Goal: Check status: Check status

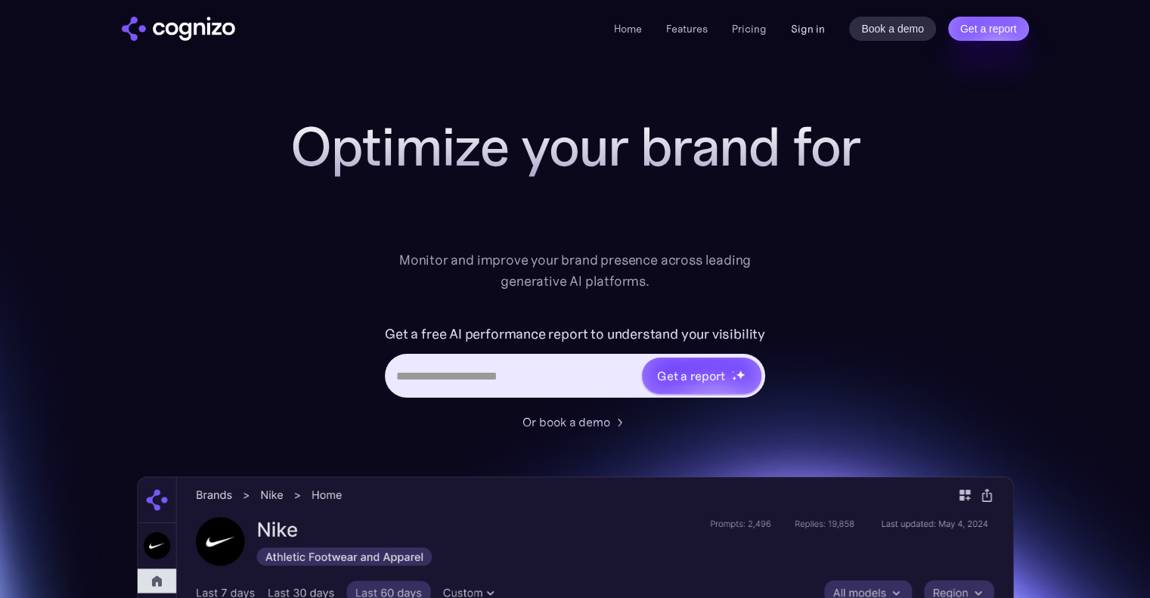
click at [805, 33] on link "Sign in" at bounding box center [808, 29] width 34 height 18
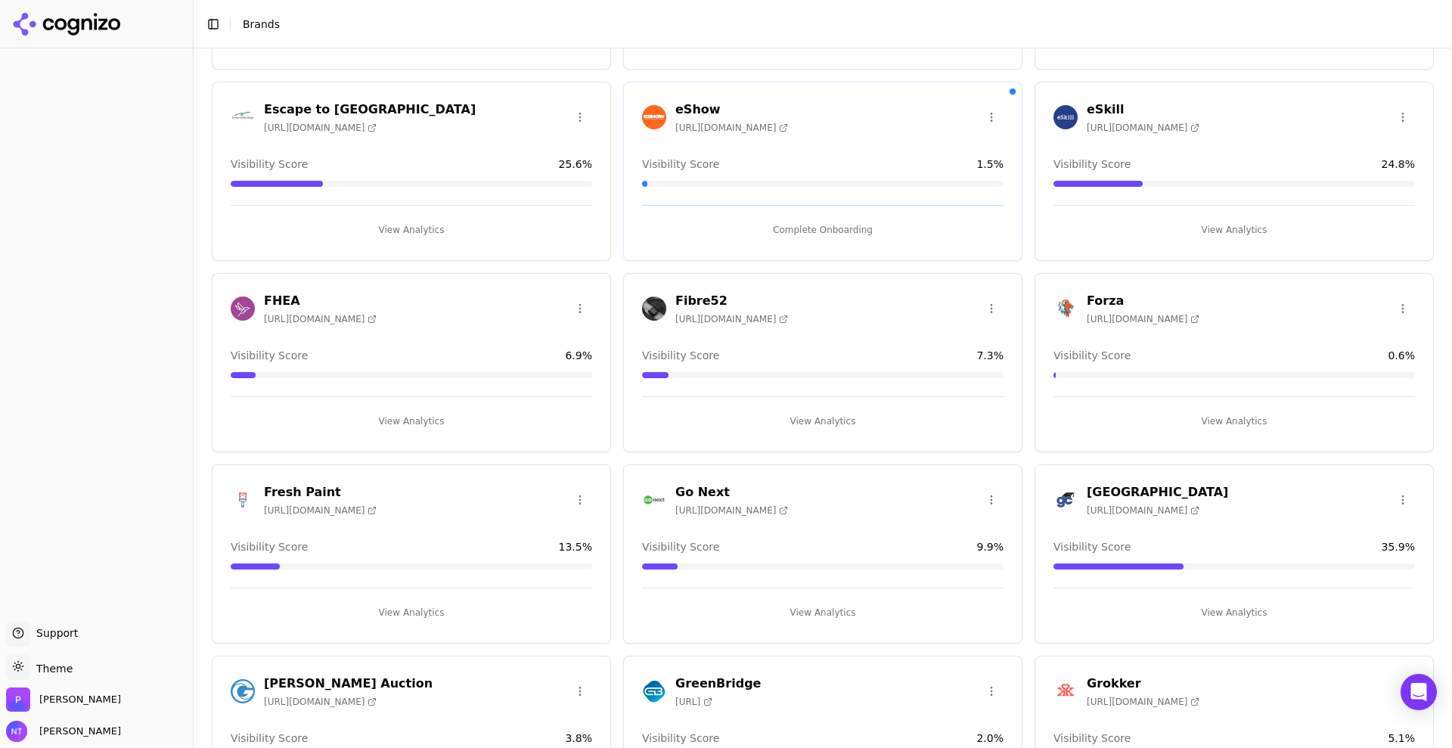
scroll to position [1190, 0]
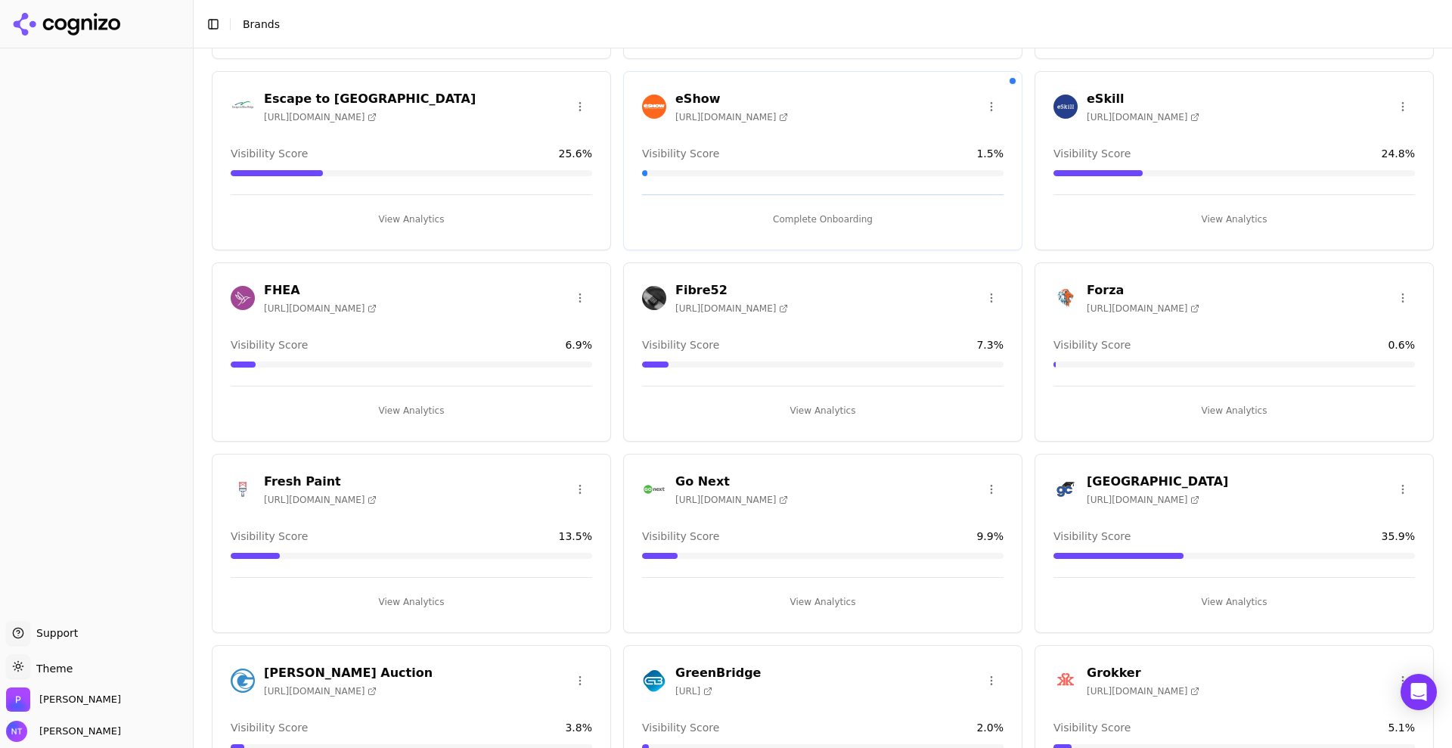
click at [1143, 484] on h3 "[GEOGRAPHIC_DATA]" at bounding box center [1157, 482] width 141 height 18
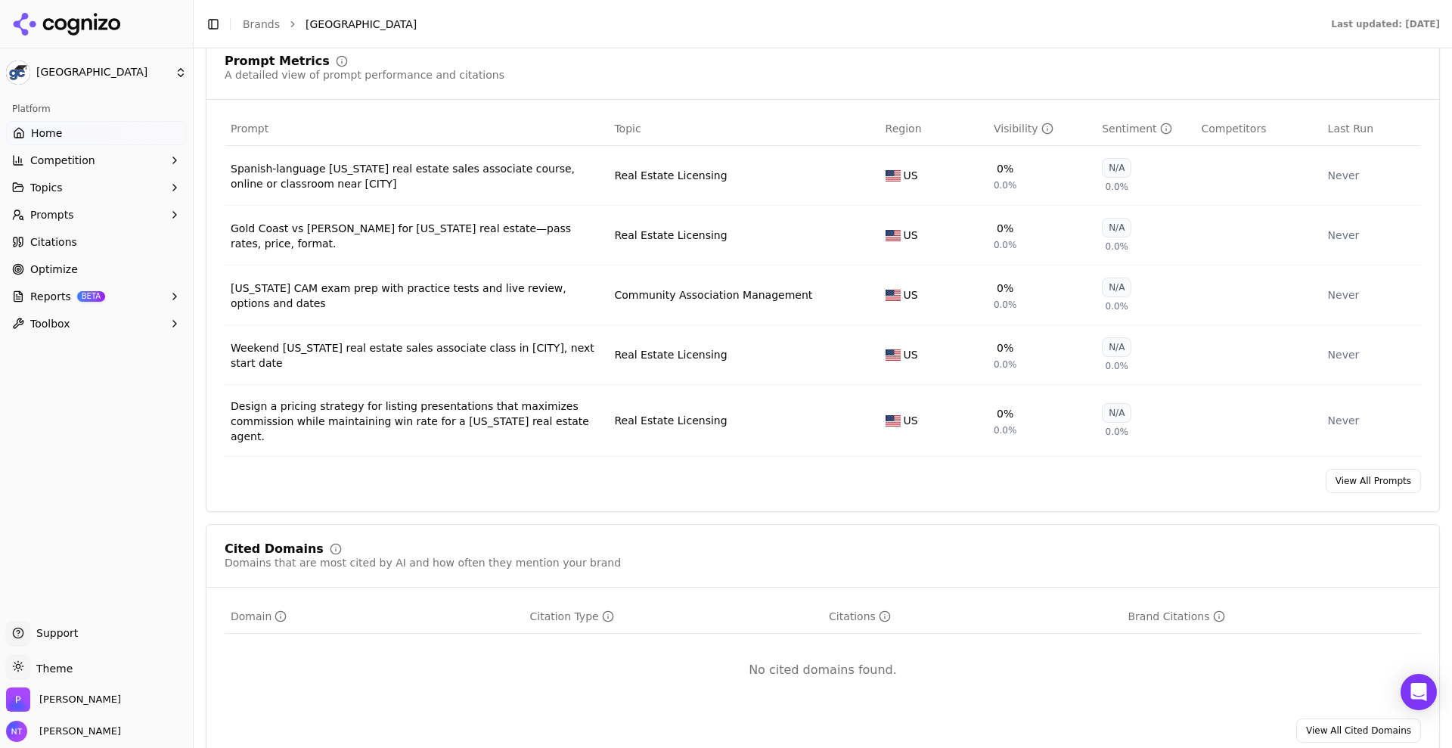
scroll to position [948, 0]
click at [1352, 467] on link "View All Prompts" at bounding box center [1373, 479] width 95 height 24
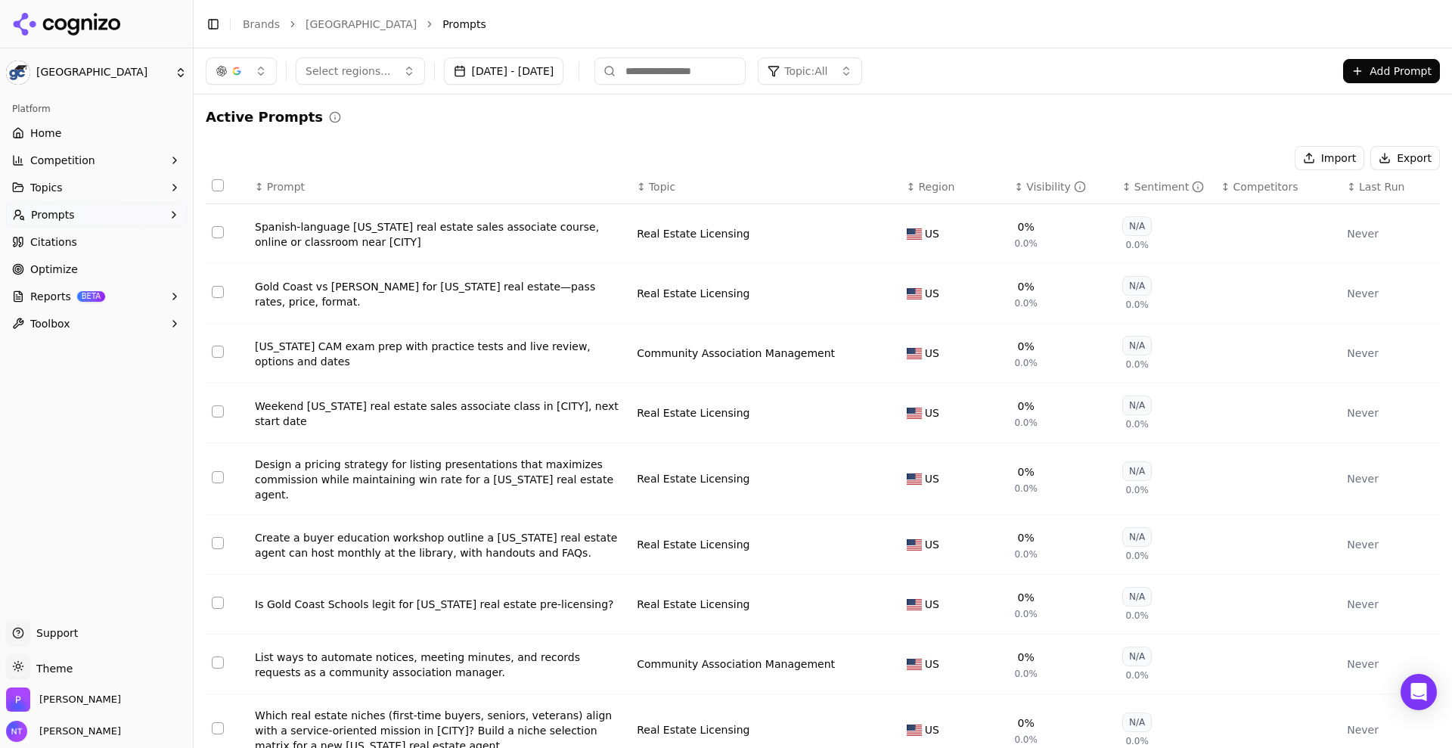
scroll to position [115, 0]
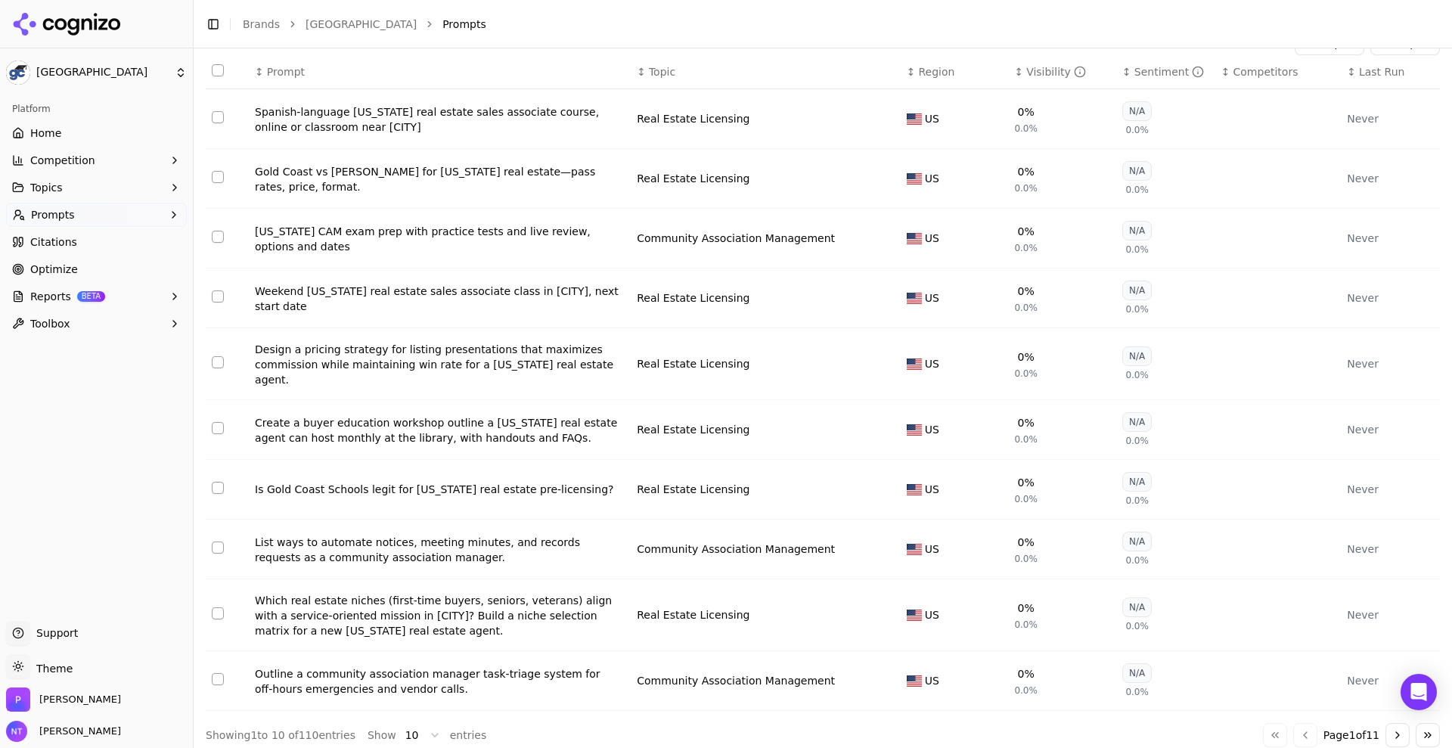
click at [169, 213] on icon "button" at bounding box center [174, 215] width 12 height 12
click at [95, 240] on span "Active" at bounding box center [97, 238] width 132 height 15
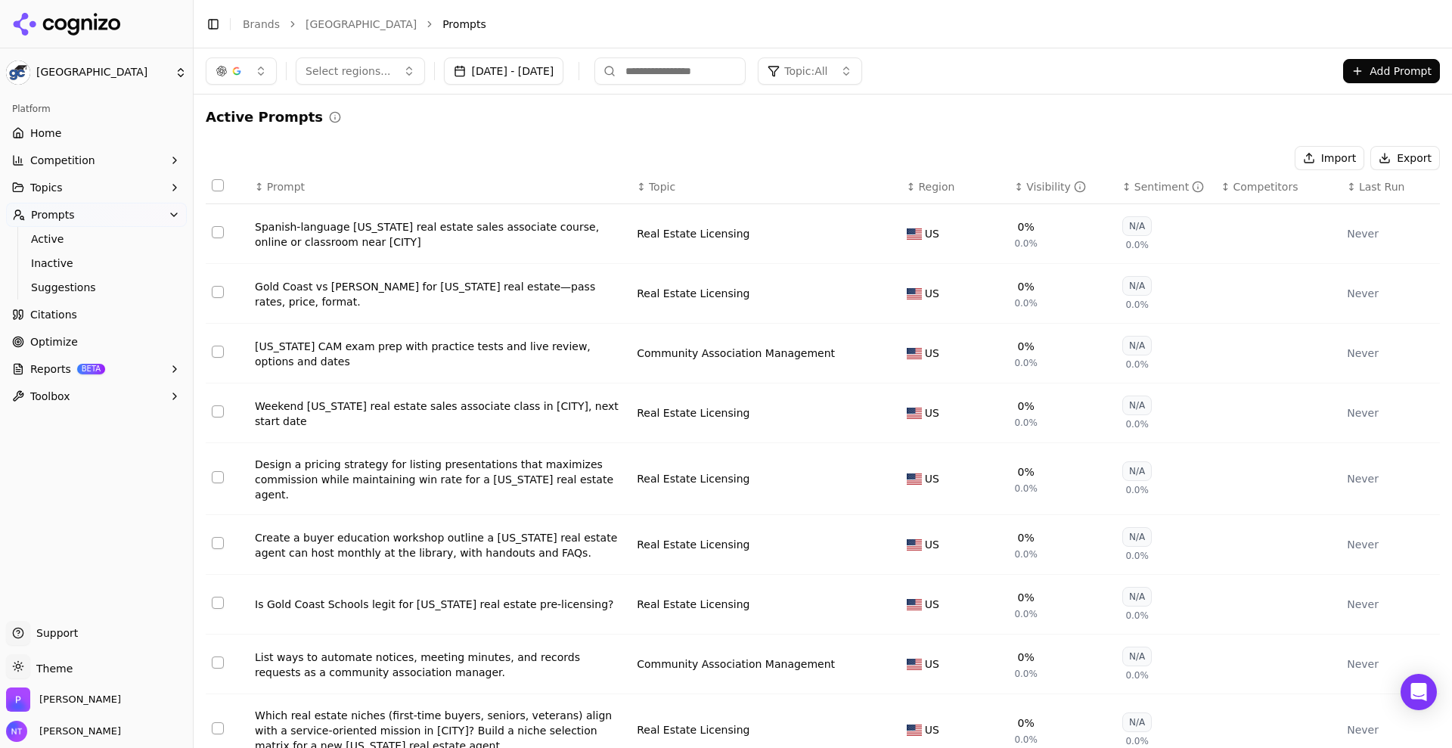
click at [75, 141] on link "Home" at bounding box center [96, 133] width 181 height 24
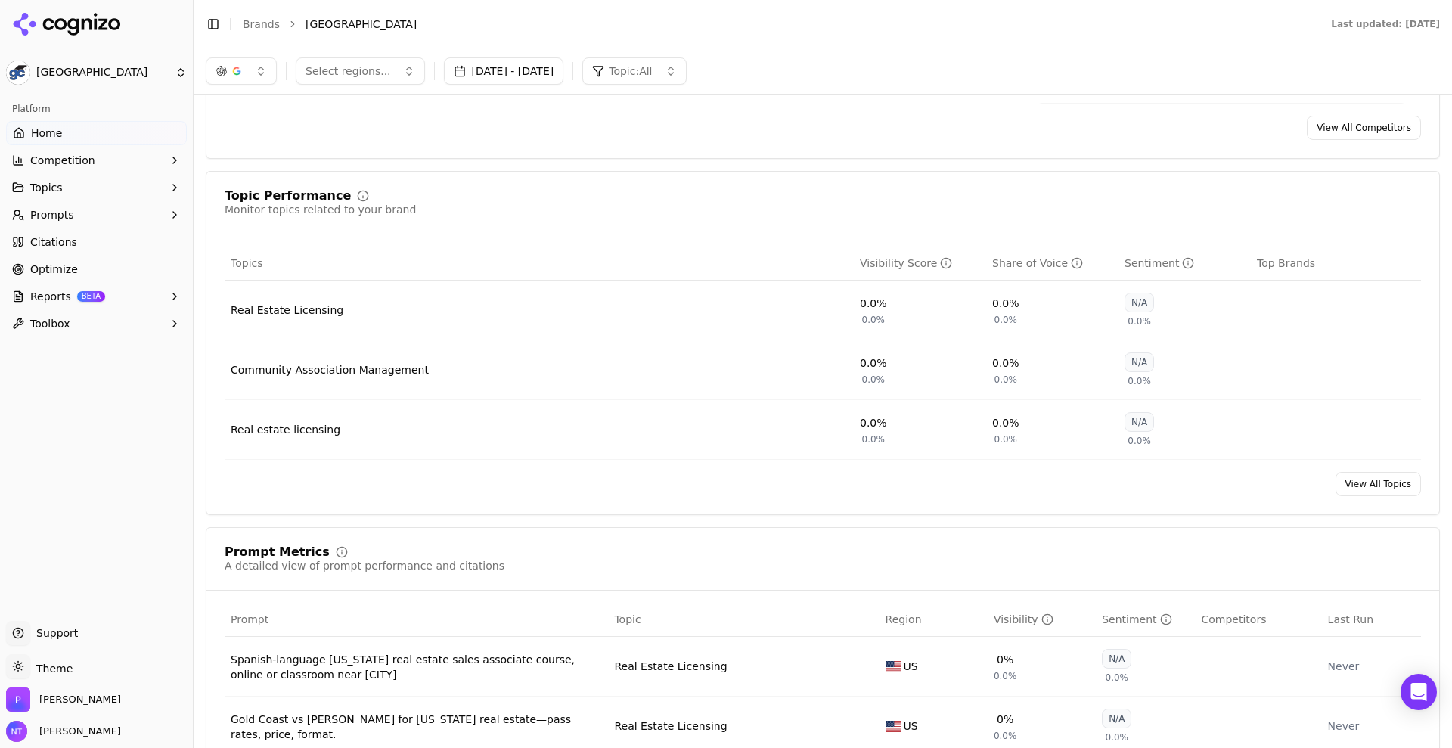
scroll to position [454, 0]
click at [82, 20] on icon at bounding box center [87, 23] width 11 height 11
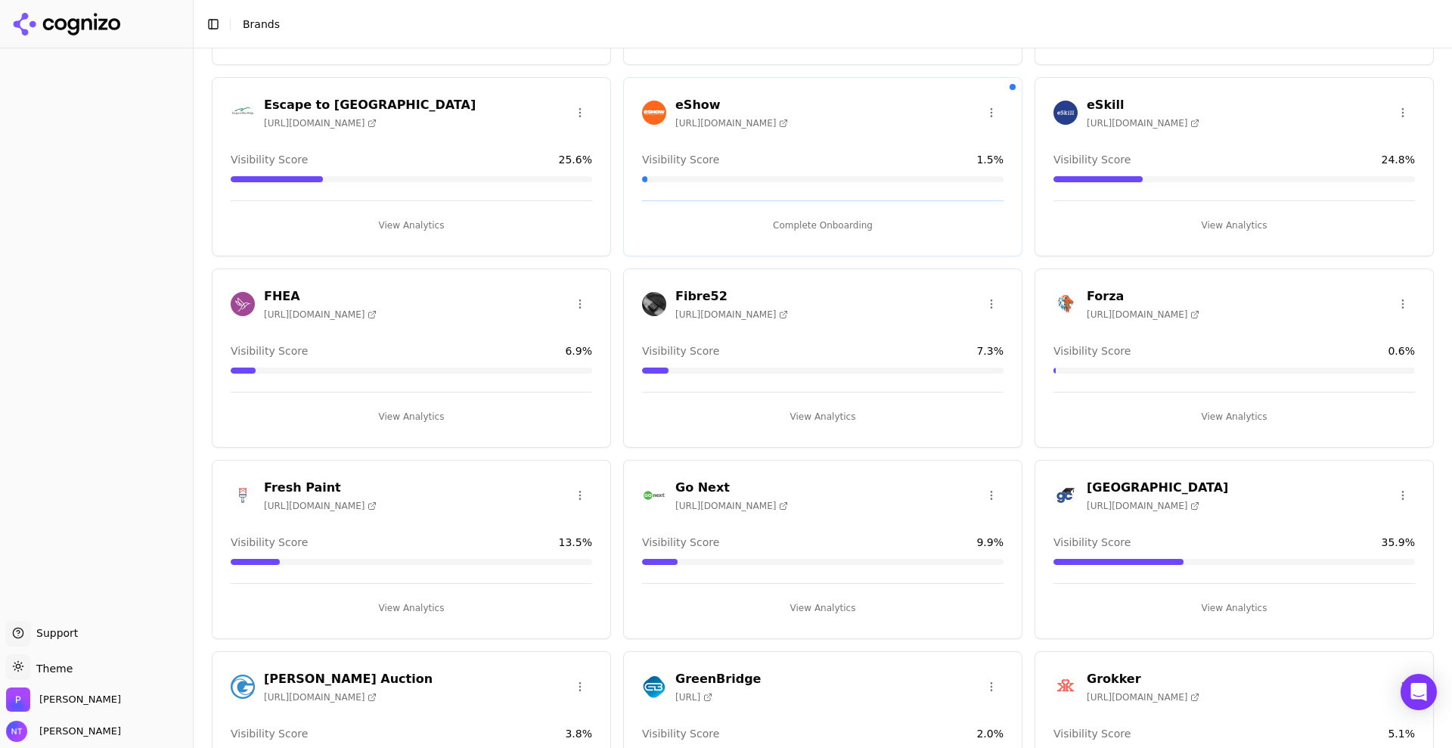
scroll to position [1208, 0]
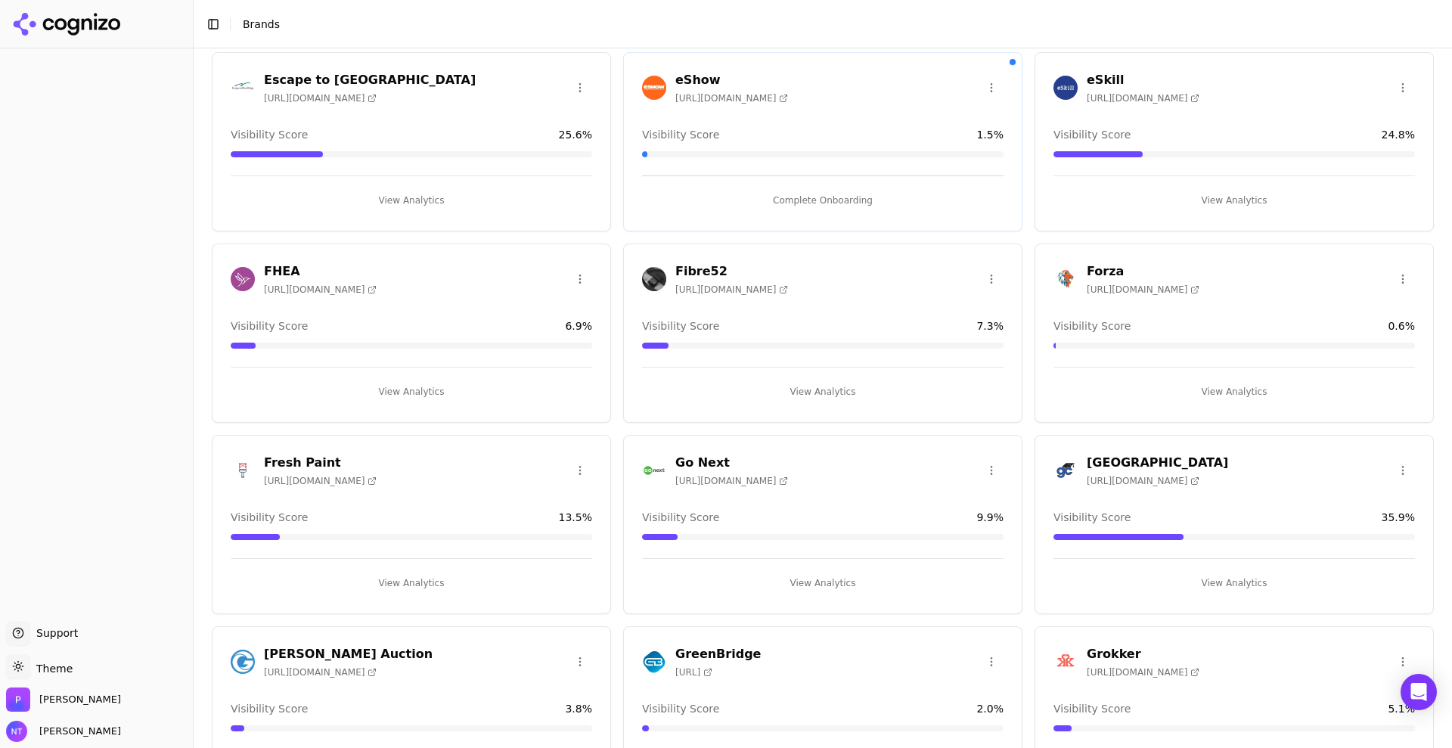
drag, startPoint x: 1374, startPoint y: 14, endPoint x: 1259, endPoint y: 498, distance: 497.4
click at [1259, 498] on div "Gold Coast Schools https://goldcoastschools.com Visibility Score 35.9 % View An…" at bounding box center [1233, 524] width 399 height 179
click at [1221, 571] on button "View Analytics" at bounding box center [1233, 583] width 361 height 24
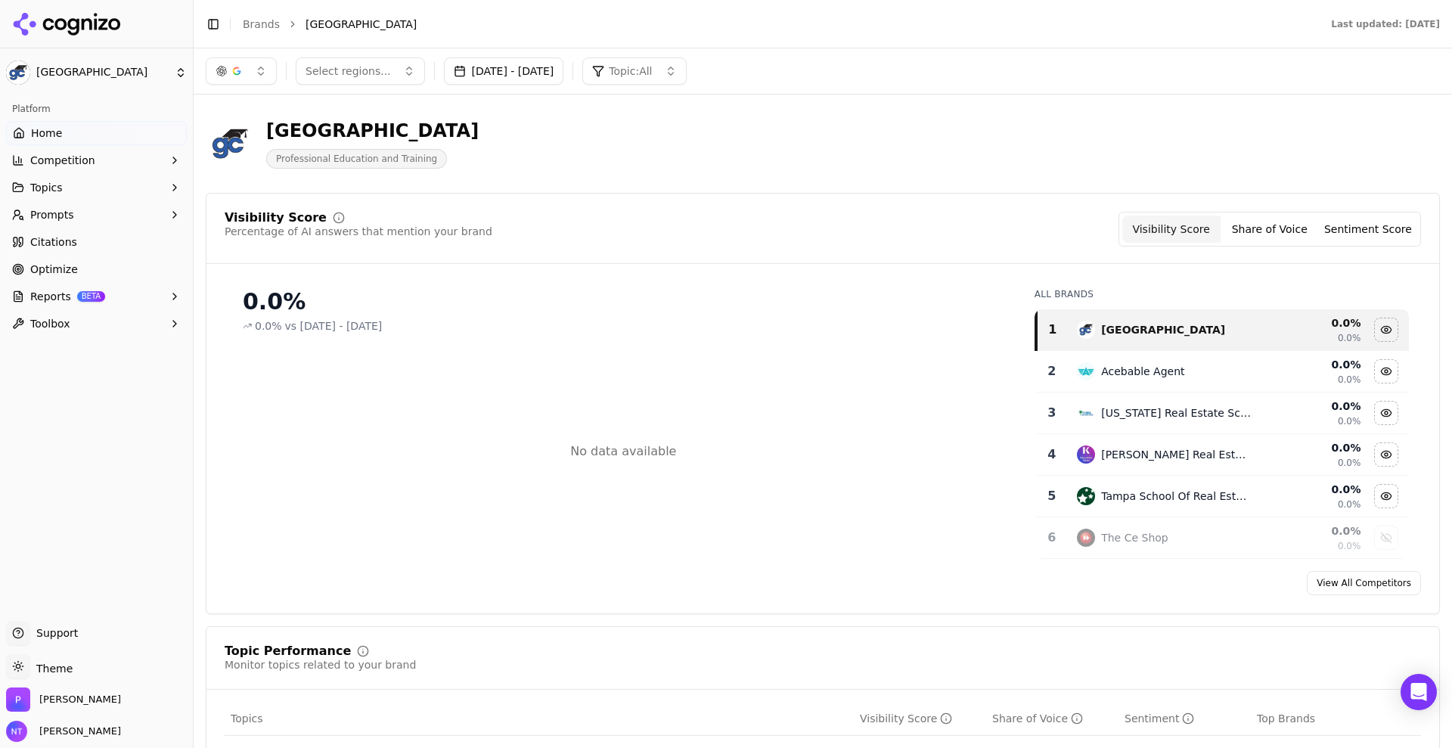
click at [1296, 220] on button "Share of Voice" at bounding box center [1270, 229] width 98 height 27
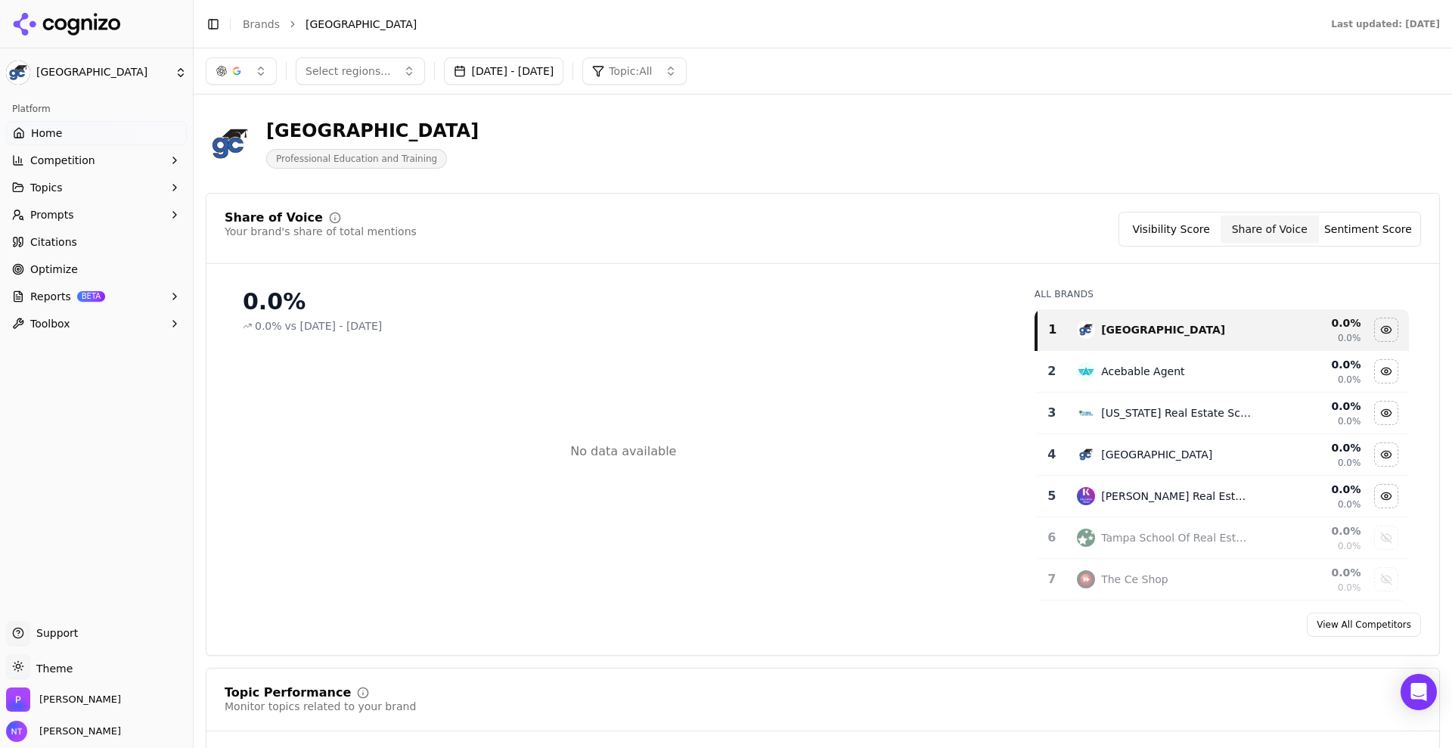
click at [1350, 224] on button "Sentiment Score" at bounding box center [1368, 229] width 98 height 27
click at [1185, 234] on button "Visibility Score" at bounding box center [1171, 229] width 98 height 27
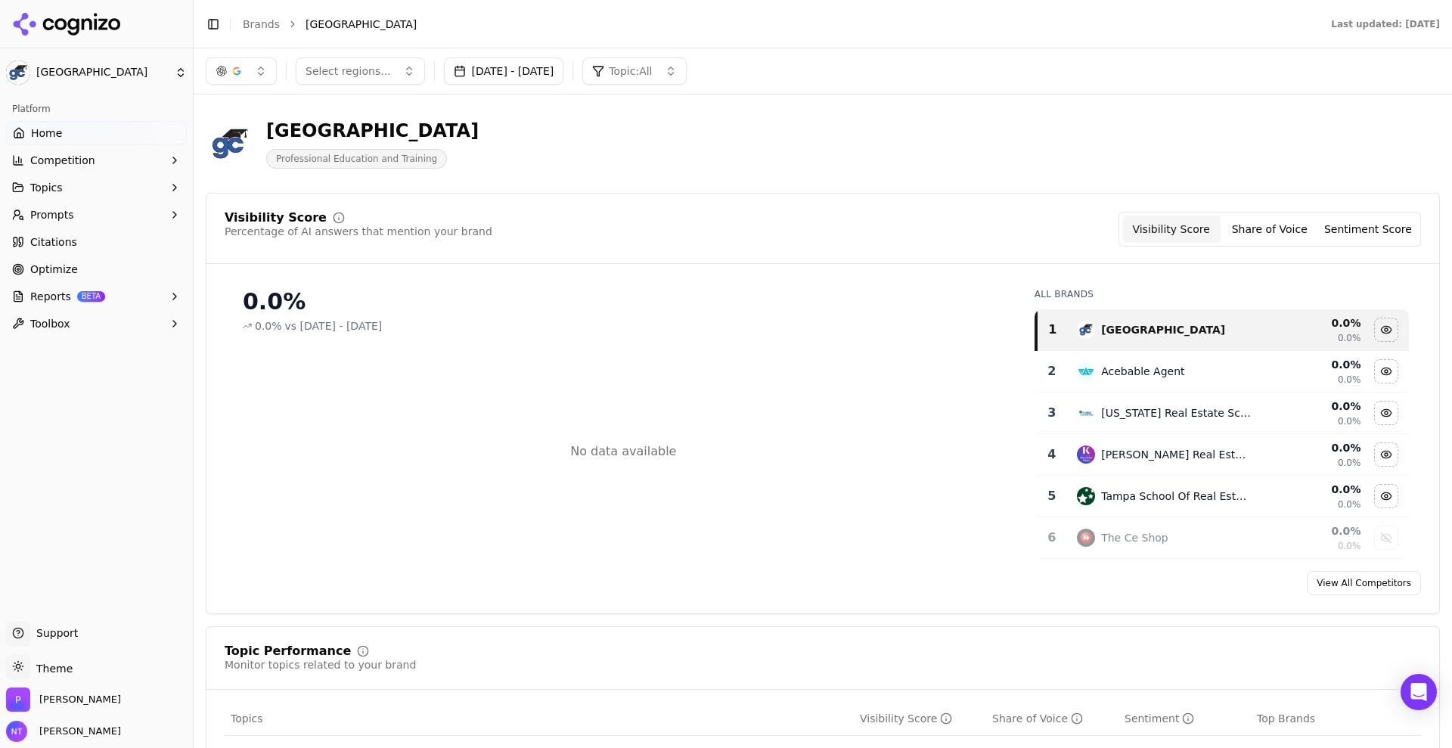
click at [558, 75] on button "Aug 31, 2025 - Sep 30, 2025" at bounding box center [504, 70] width 120 height 27
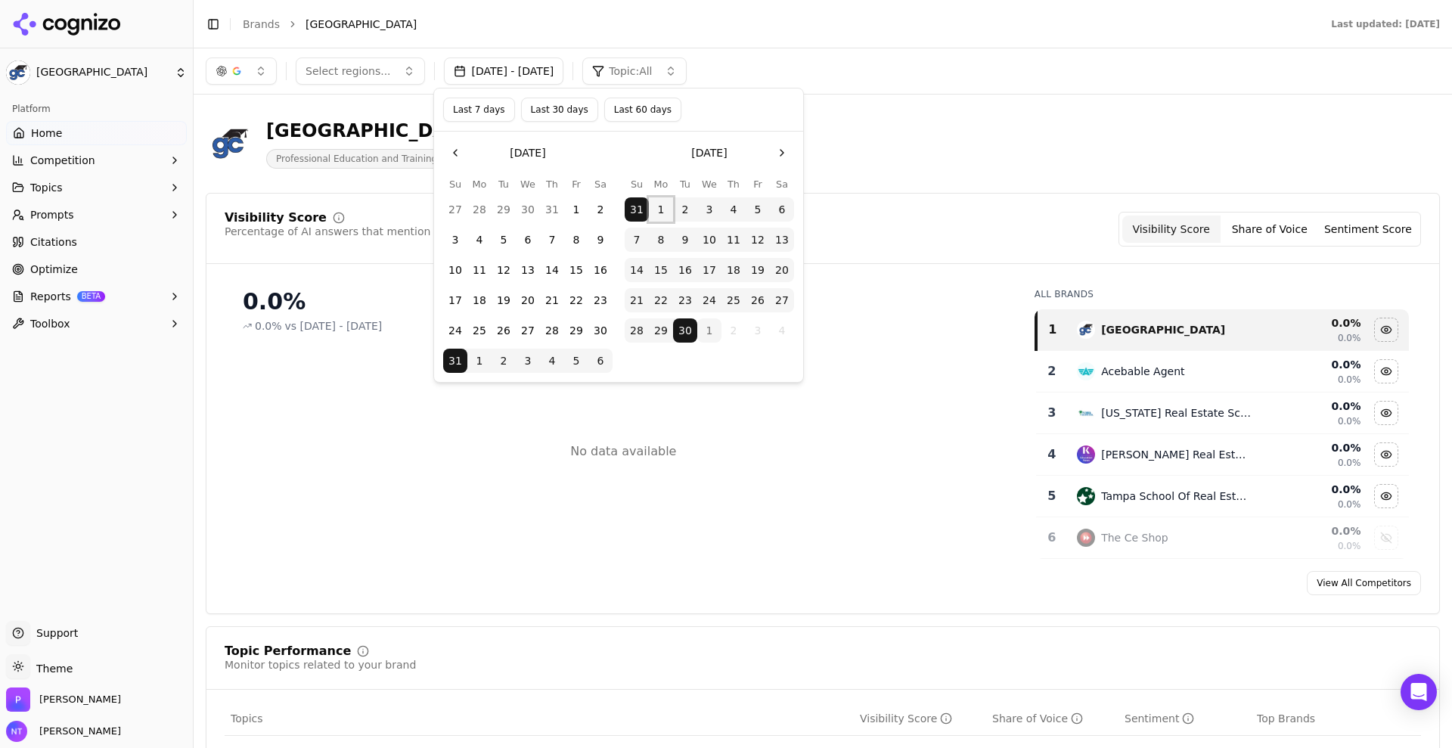
click at [662, 207] on button "1" at bounding box center [661, 209] width 24 height 24
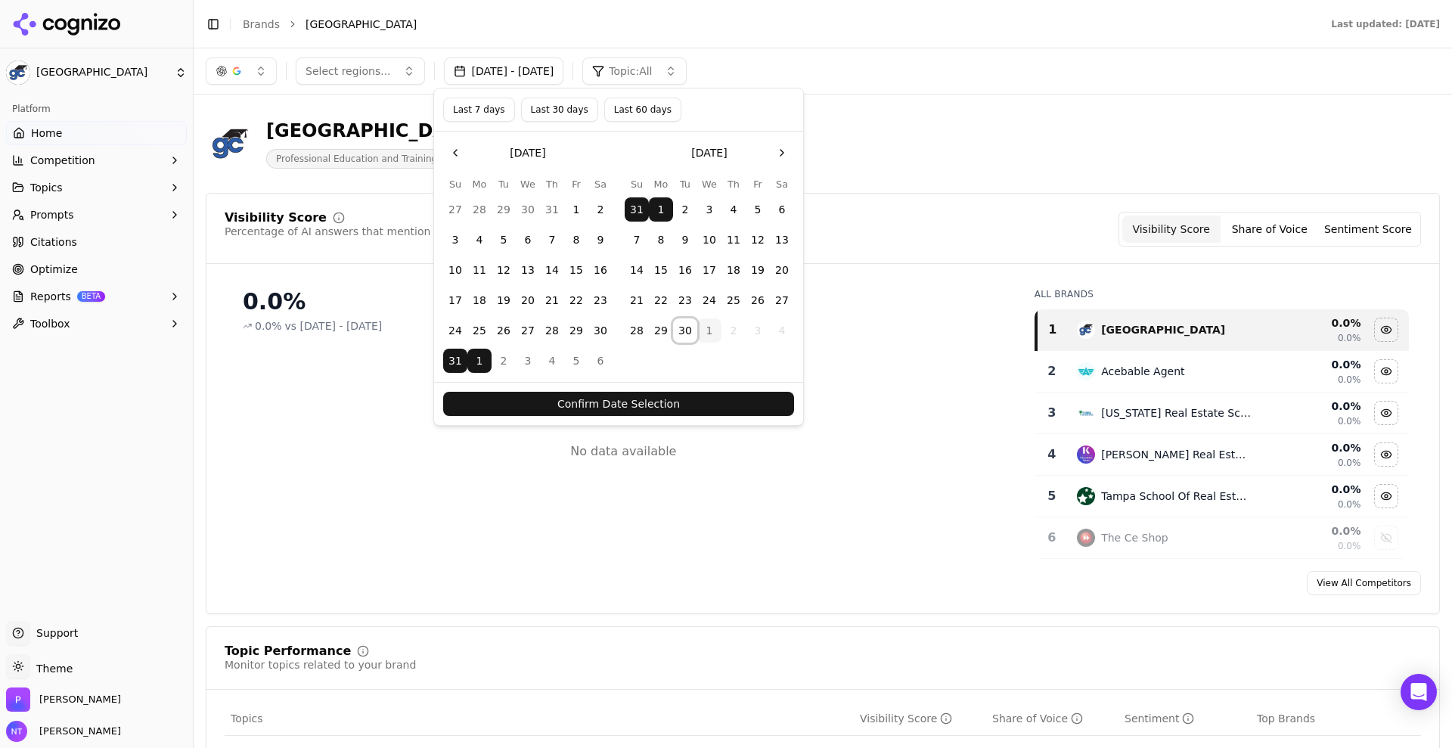
click at [688, 337] on button "30" at bounding box center [685, 330] width 24 height 24
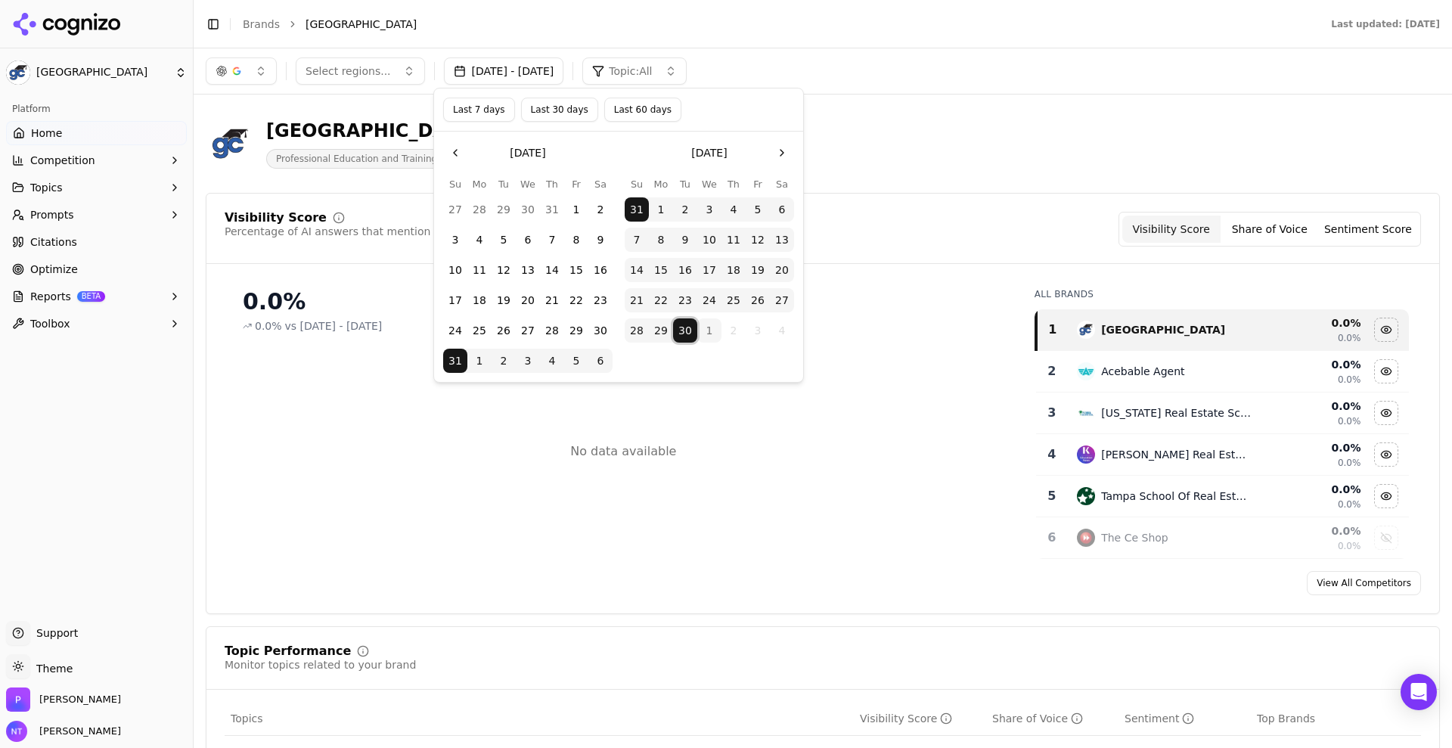
click button "30" at bounding box center [685, 330] width 24 height 24
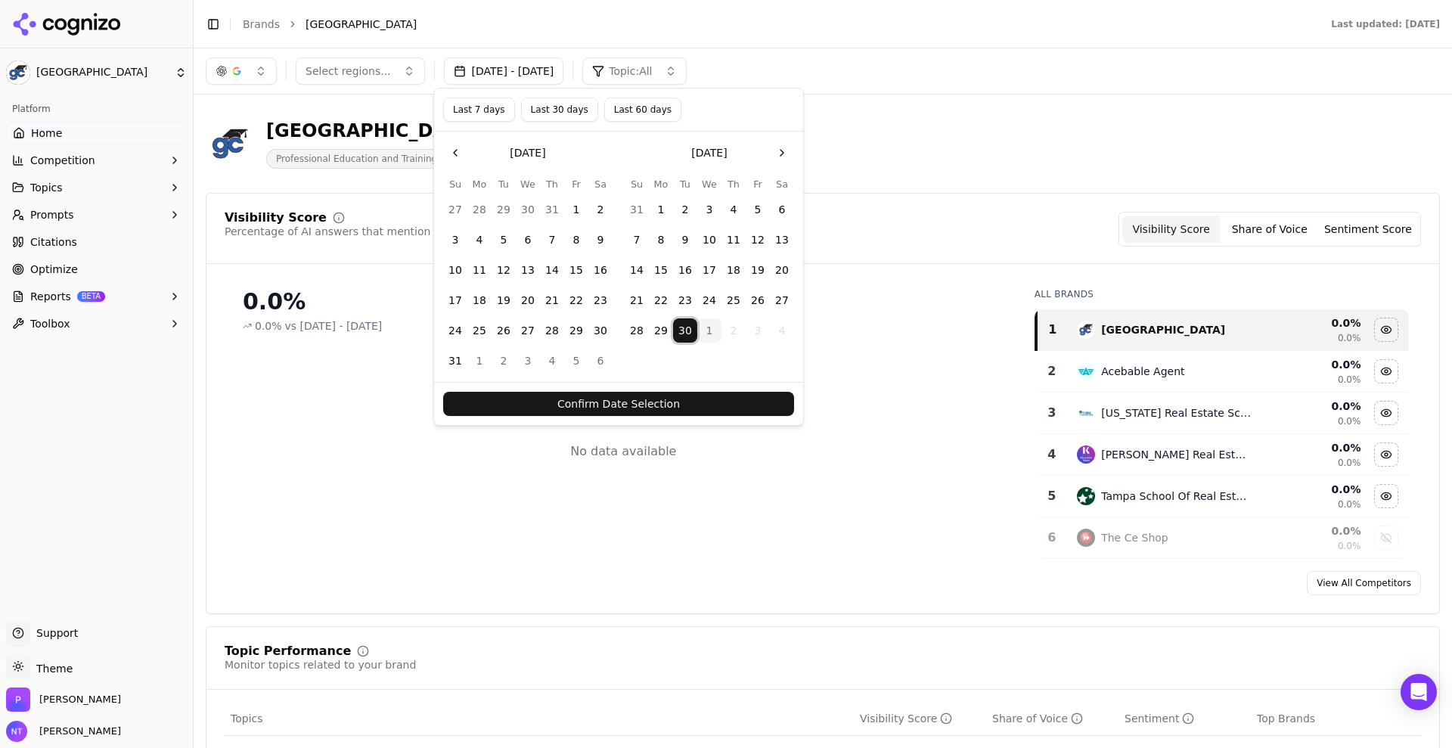
click at [661, 212] on button "1" at bounding box center [661, 209] width 24 height 24
click at [675, 403] on button "Confirm Date Selection" at bounding box center [618, 404] width 351 height 24
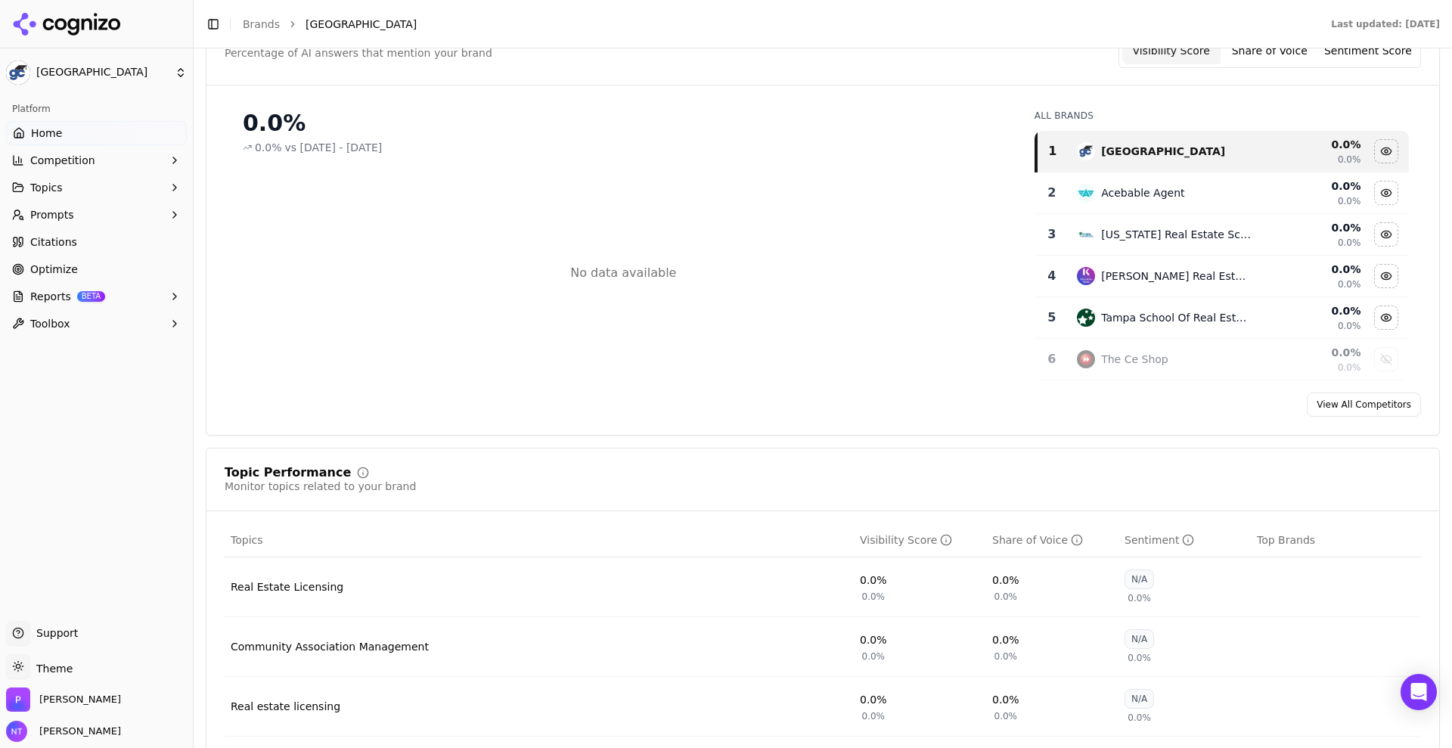
scroll to position [181, 0]
click at [1348, 407] on link "View All Competitors" at bounding box center [1364, 402] width 114 height 24
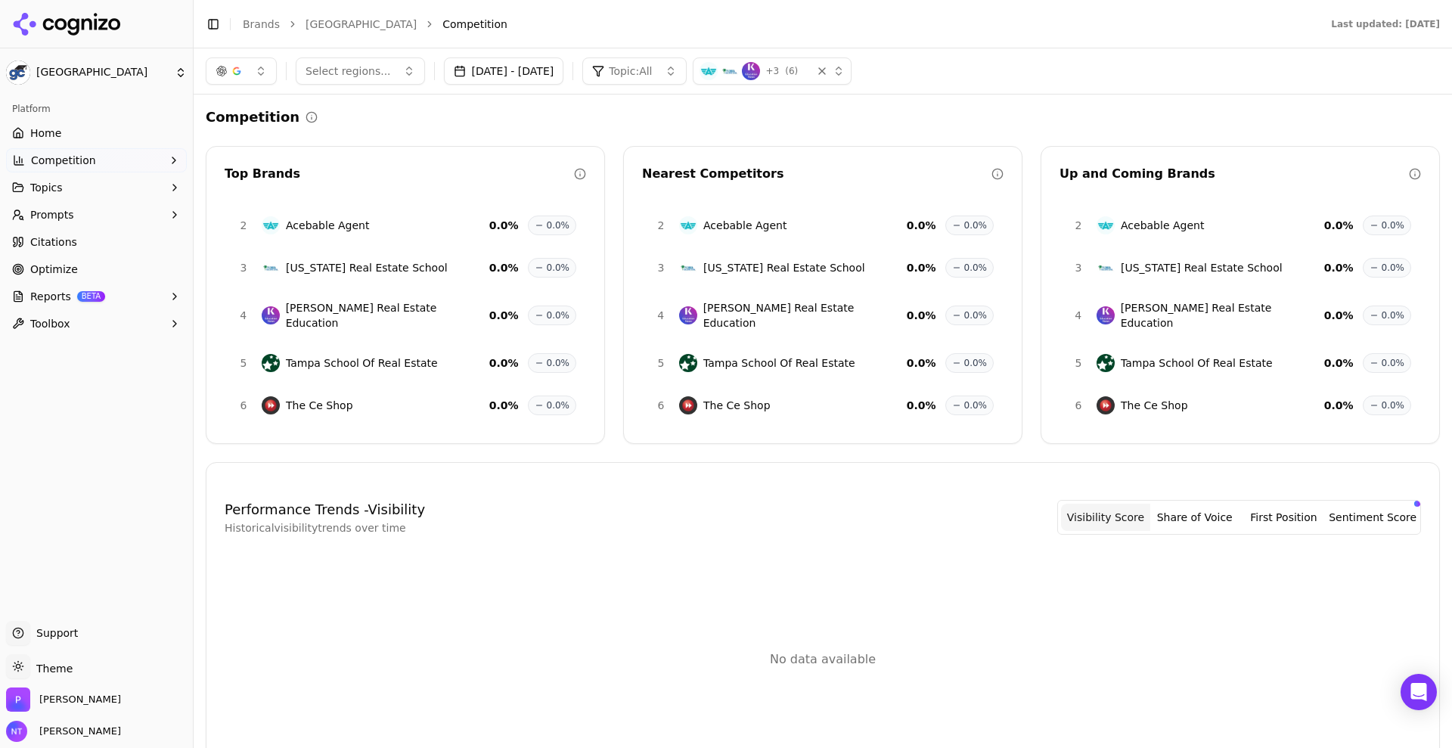
click at [91, 26] on icon at bounding box center [87, 23] width 11 height 11
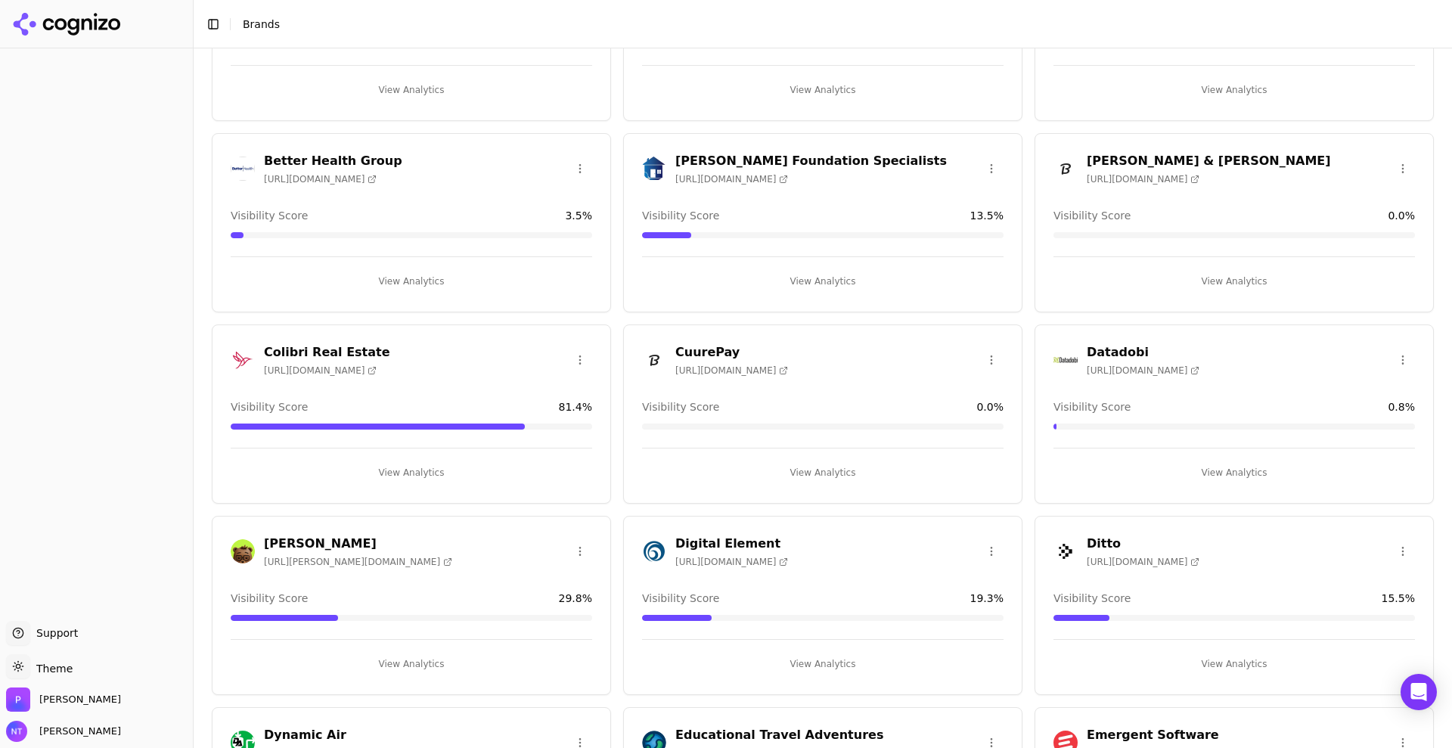
scroll to position [371, 0]
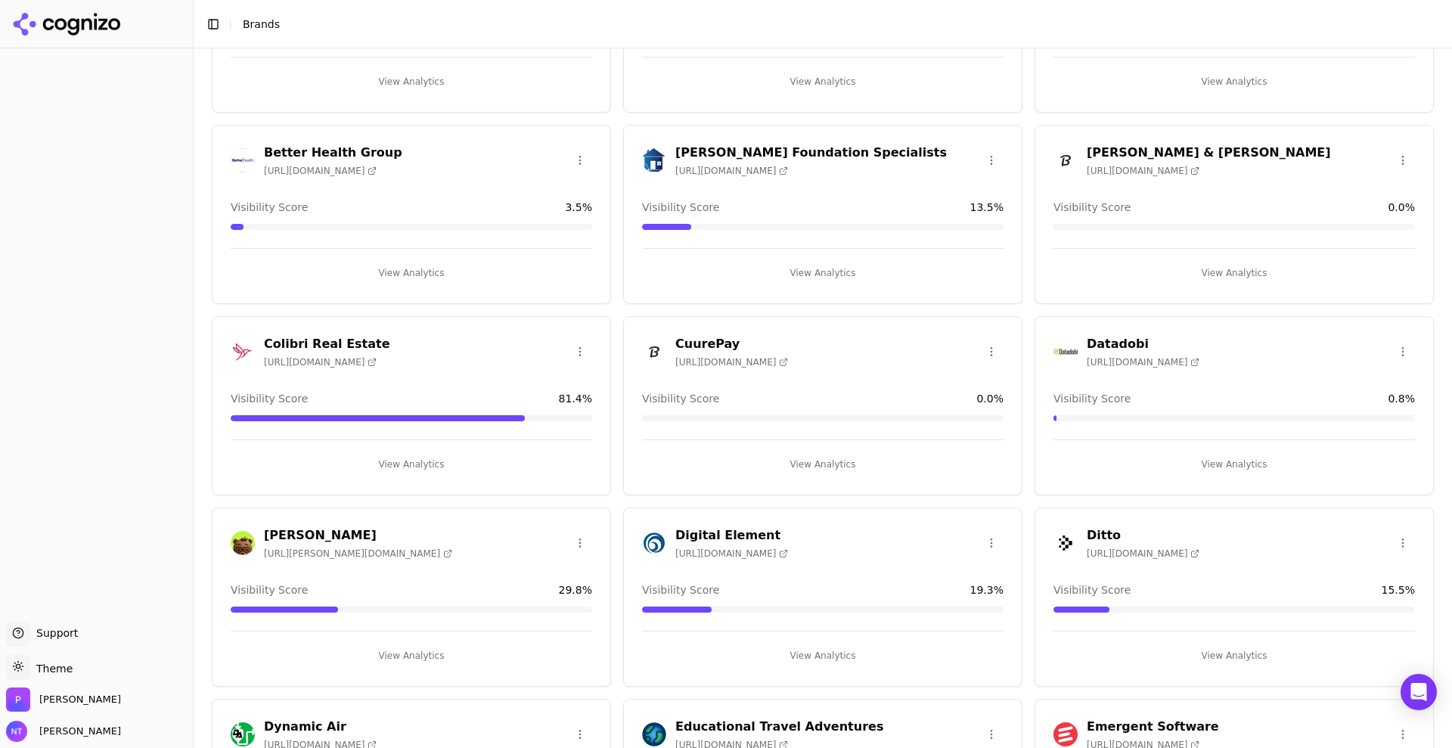
click at [362, 356] on span "https://colibrigroup.com" at bounding box center [320, 362] width 113 height 12
click at [424, 463] on button "View Analytics" at bounding box center [411, 464] width 361 height 24
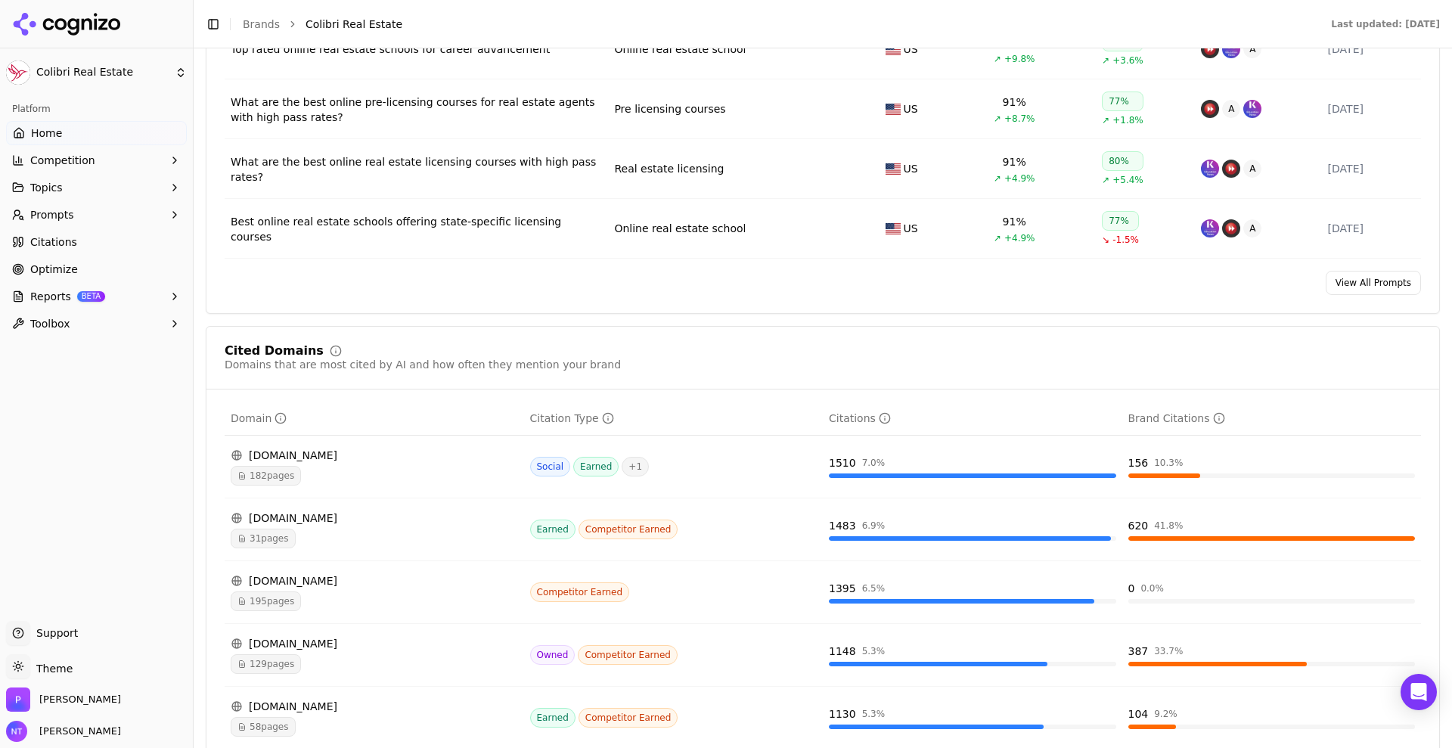
scroll to position [1305, 0]
click at [1337, 274] on link "View All Prompts" at bounding box center [1373, 282] width 95 height 24
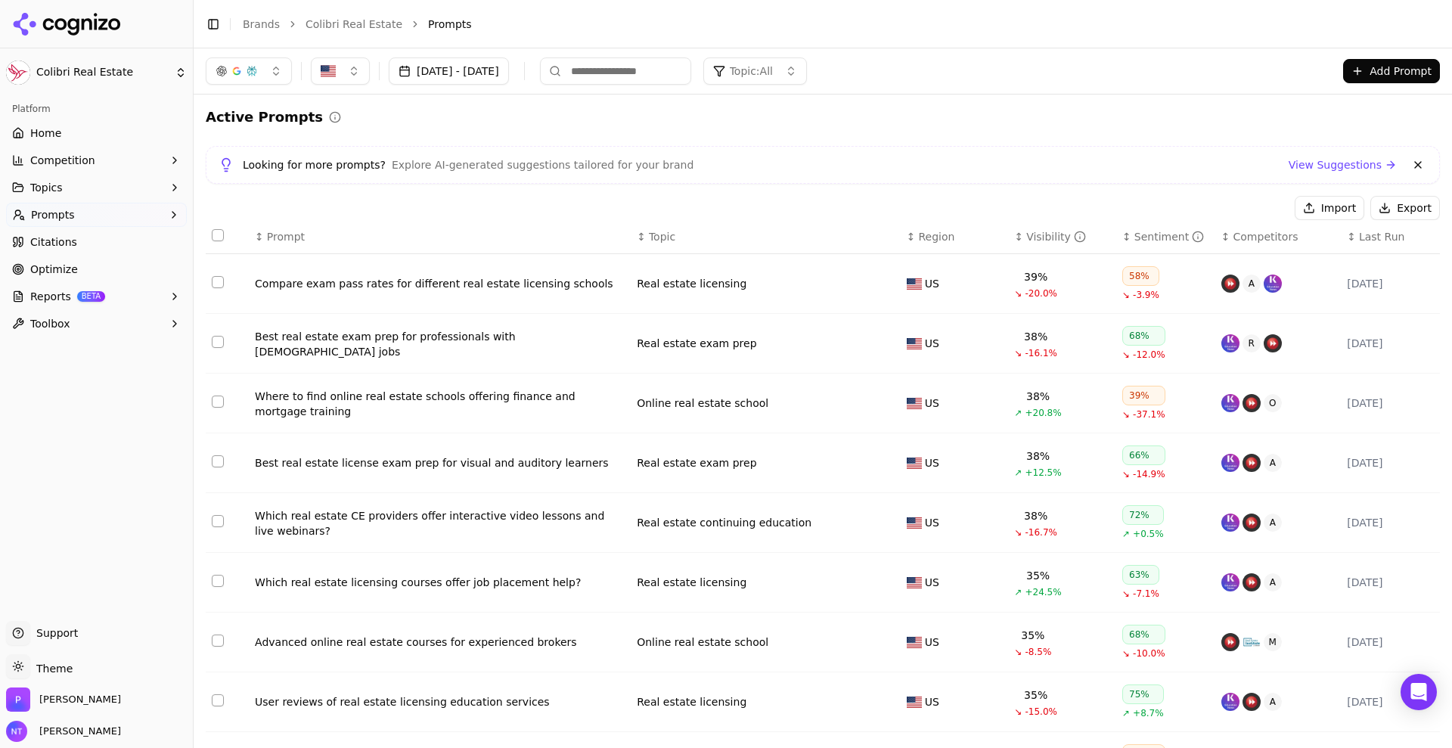
click at [1359, 234] on span "Last Run" at bounding box center [1381, 236] width 45 height 15
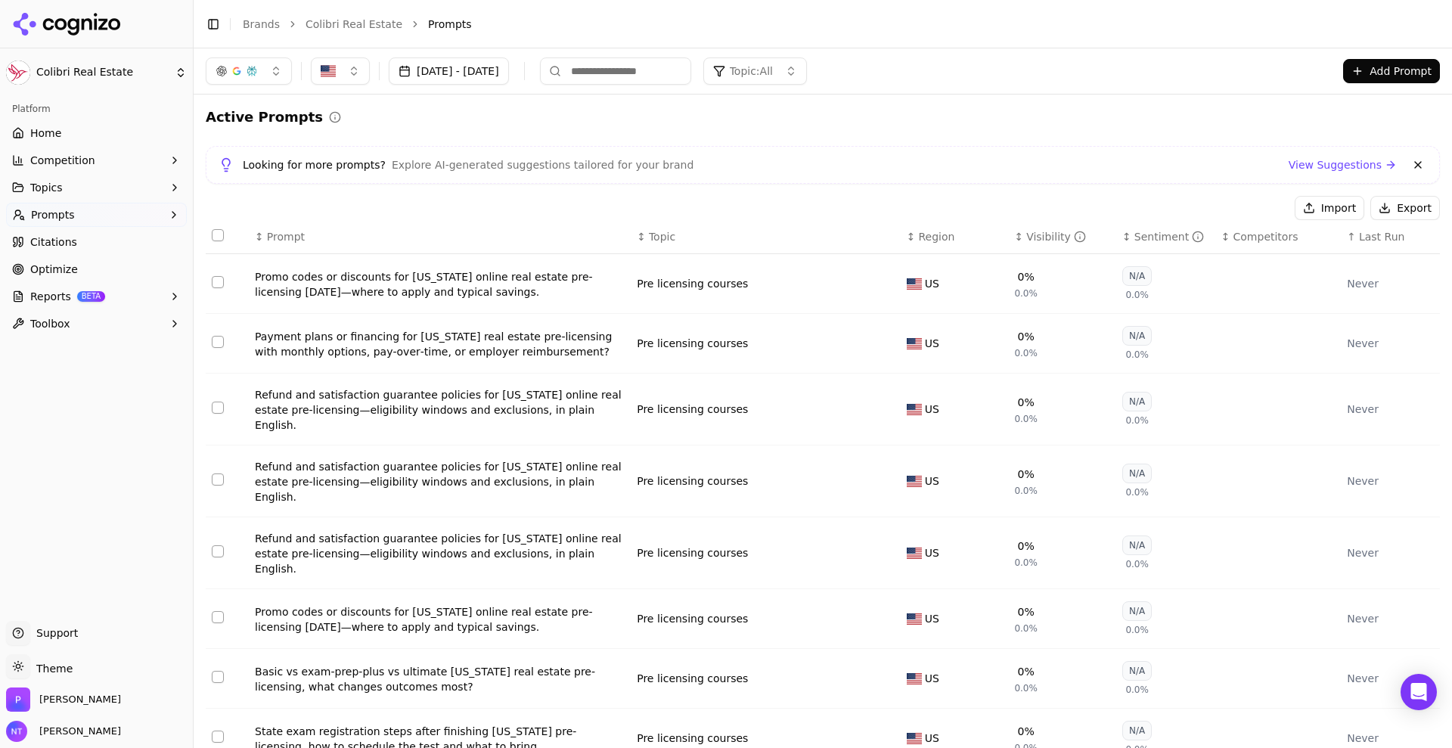
click at [1359, 234] on span "Last Run" at bounding box center [1381, 236] width 45 height 15
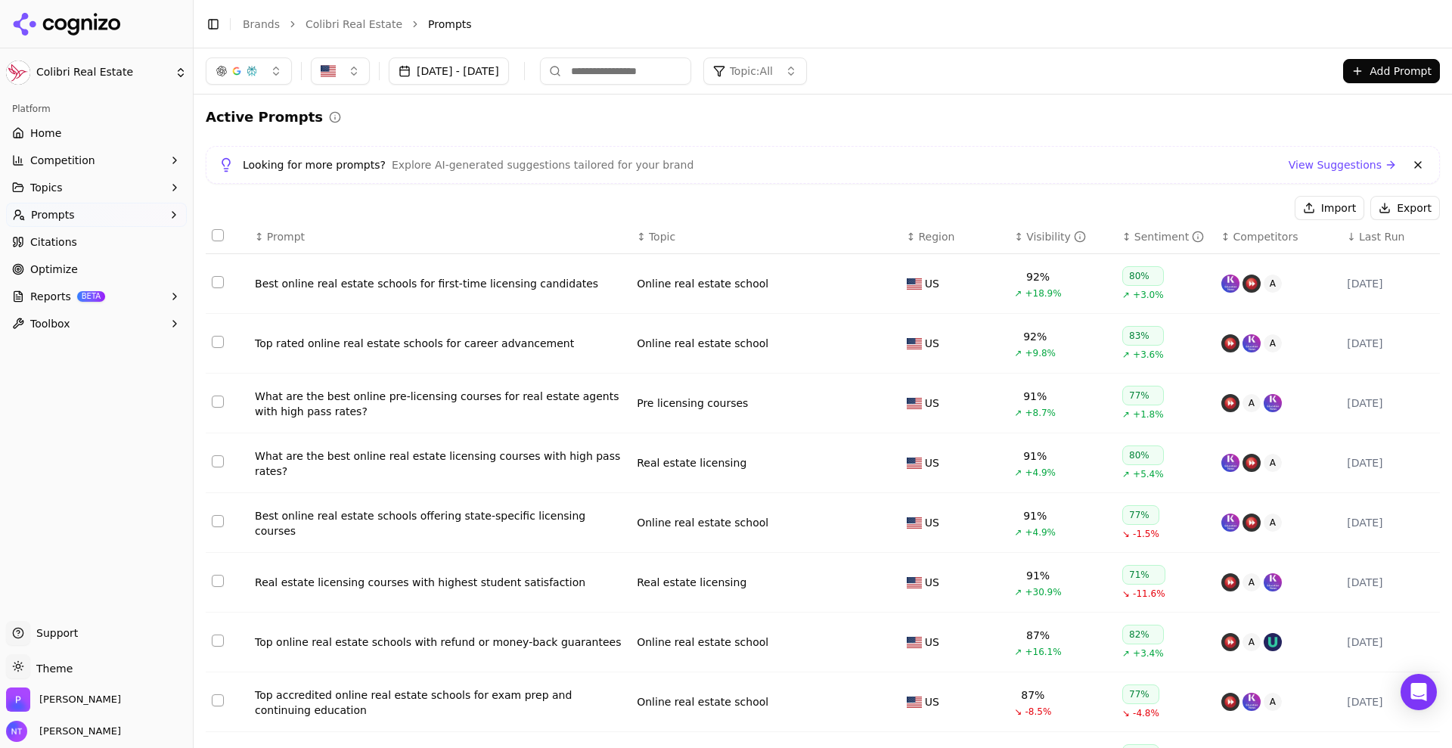
click at [1368, 287] on div "9/30/2025" at bounding box center [1390, 283] width 87 height 15
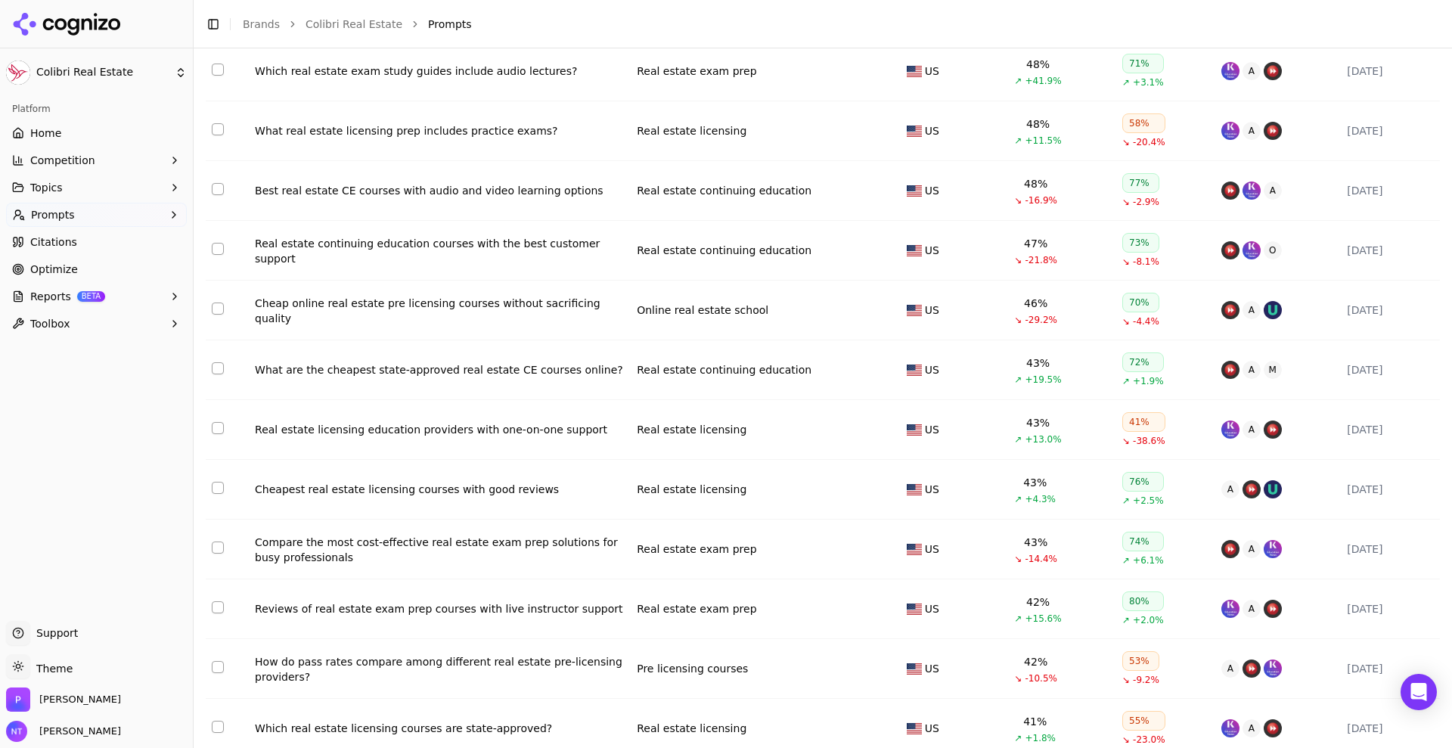
scroll to position [5529, 0]
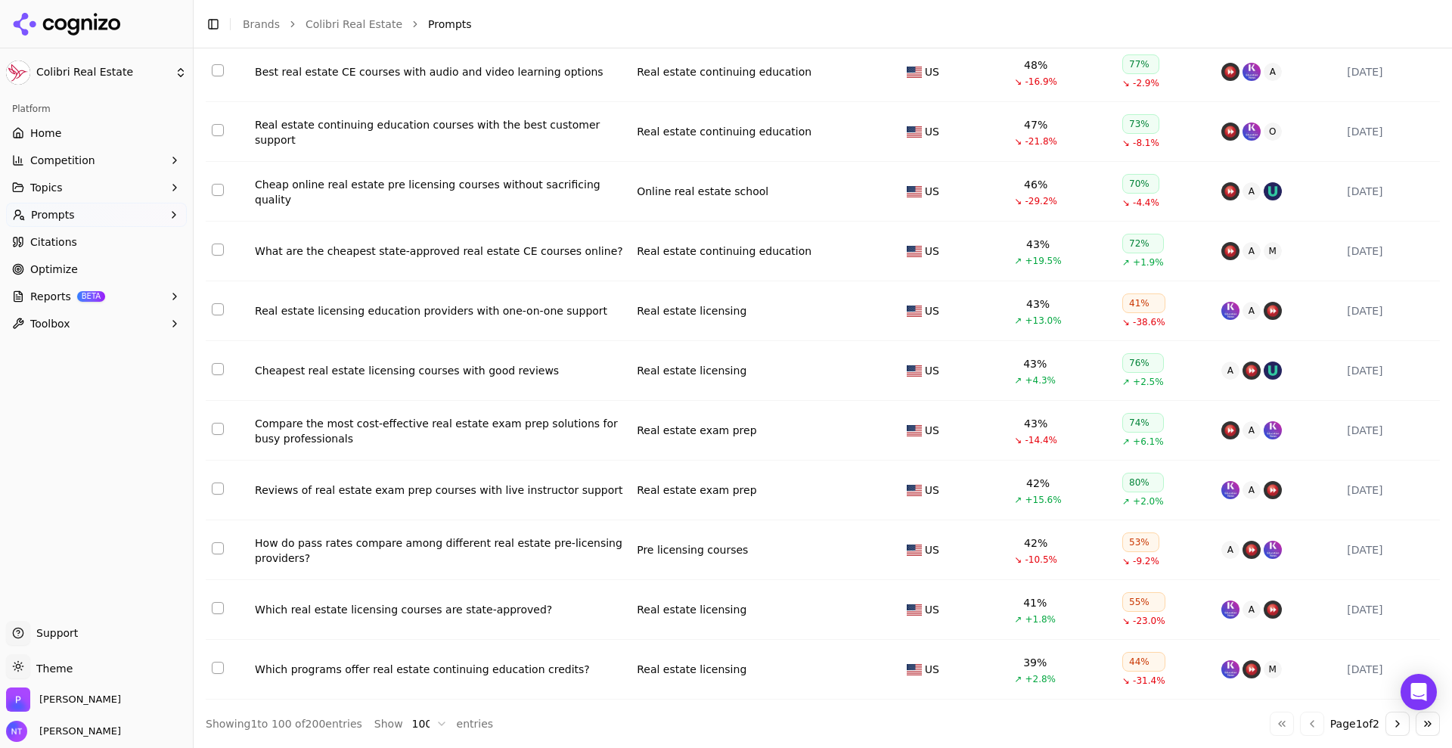
click at [129, 133] on link "Home" at bounding box center [96, 133] width 181 height 24
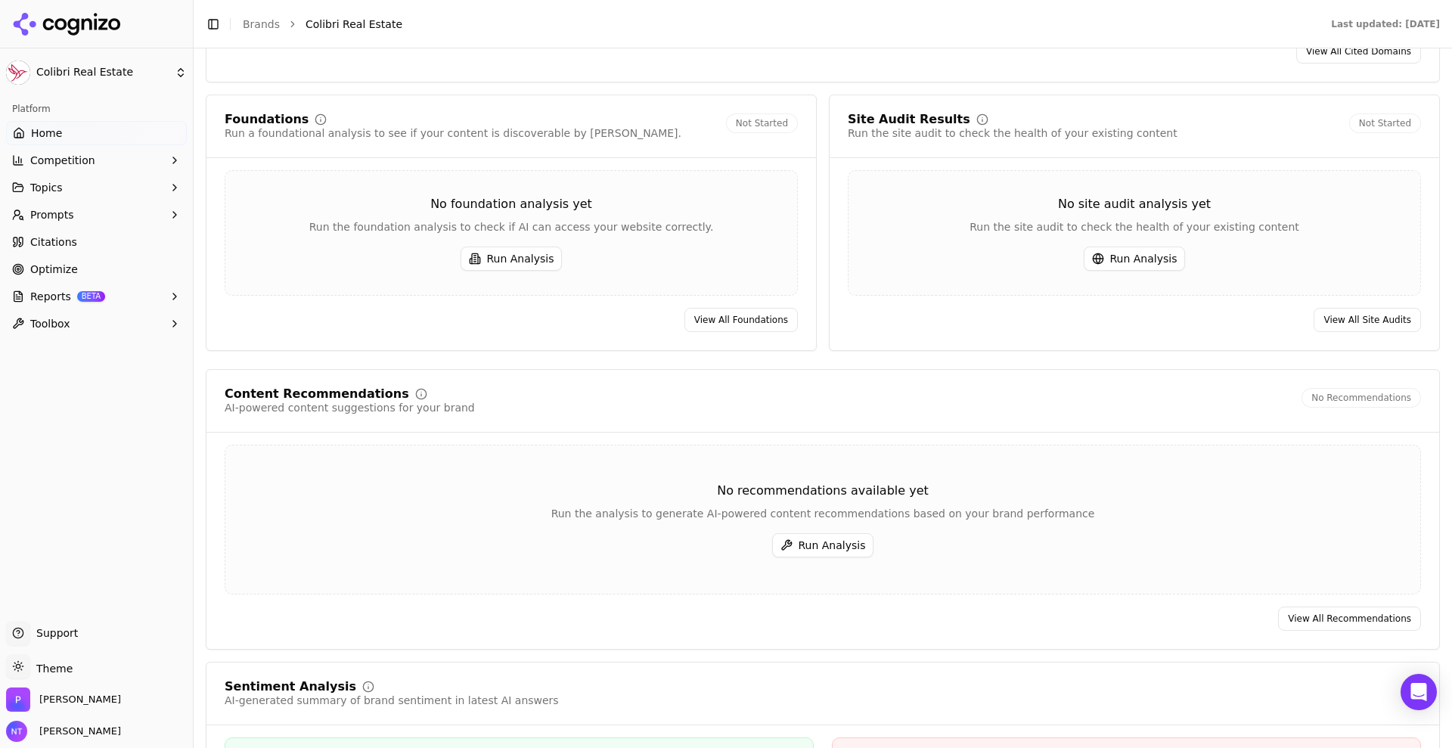
scroll to position [2026, 0]
click at [530, 266] on button "Run Analysis" at bounding box center [512, 259] width 102 height 24
click at [1112, 253] on button "Run Analysis" at bounding box center [1135, 259] width 102 height 24
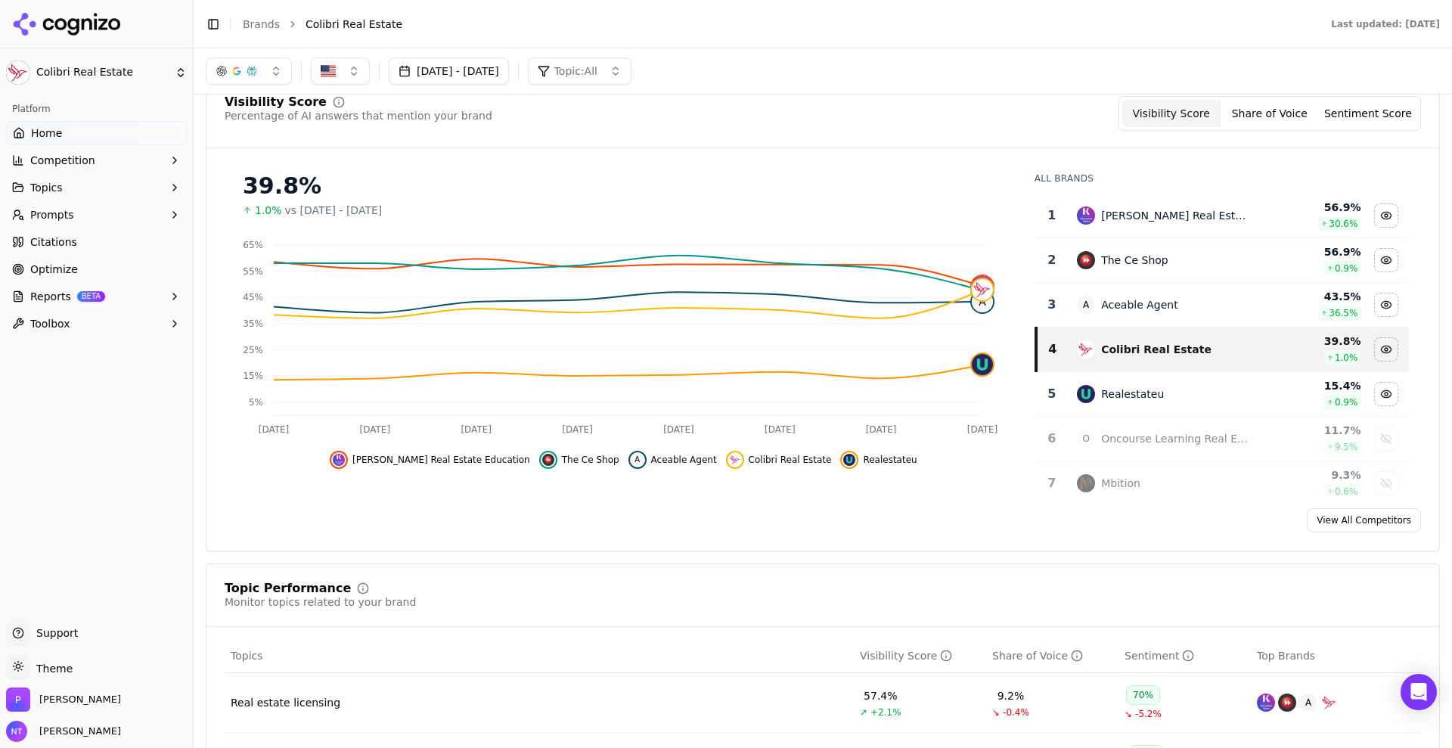
scroll to position [0, 0]
